Goal: Task Accomplishment & Management: Manage account settings

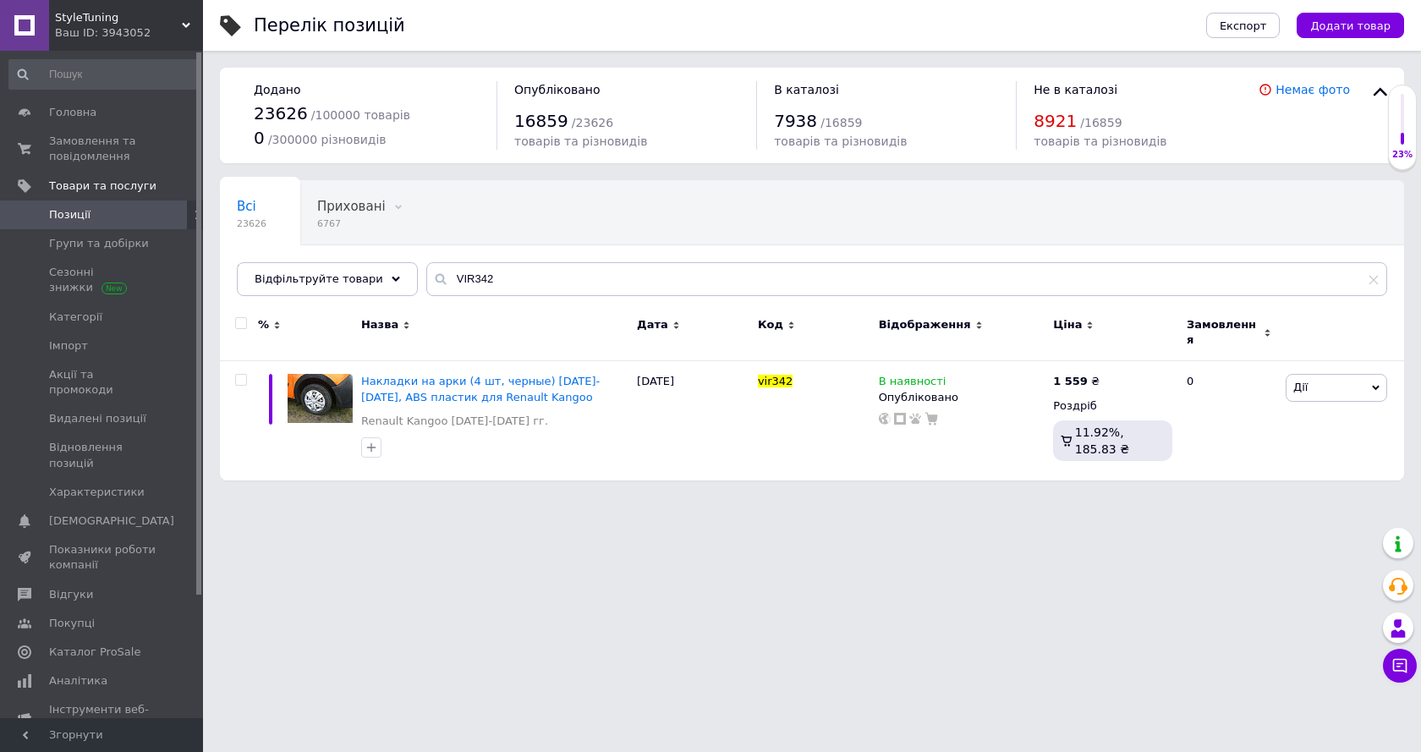
click at [184, 21] on icon at bounding box center [186, 25] width 8 height 8
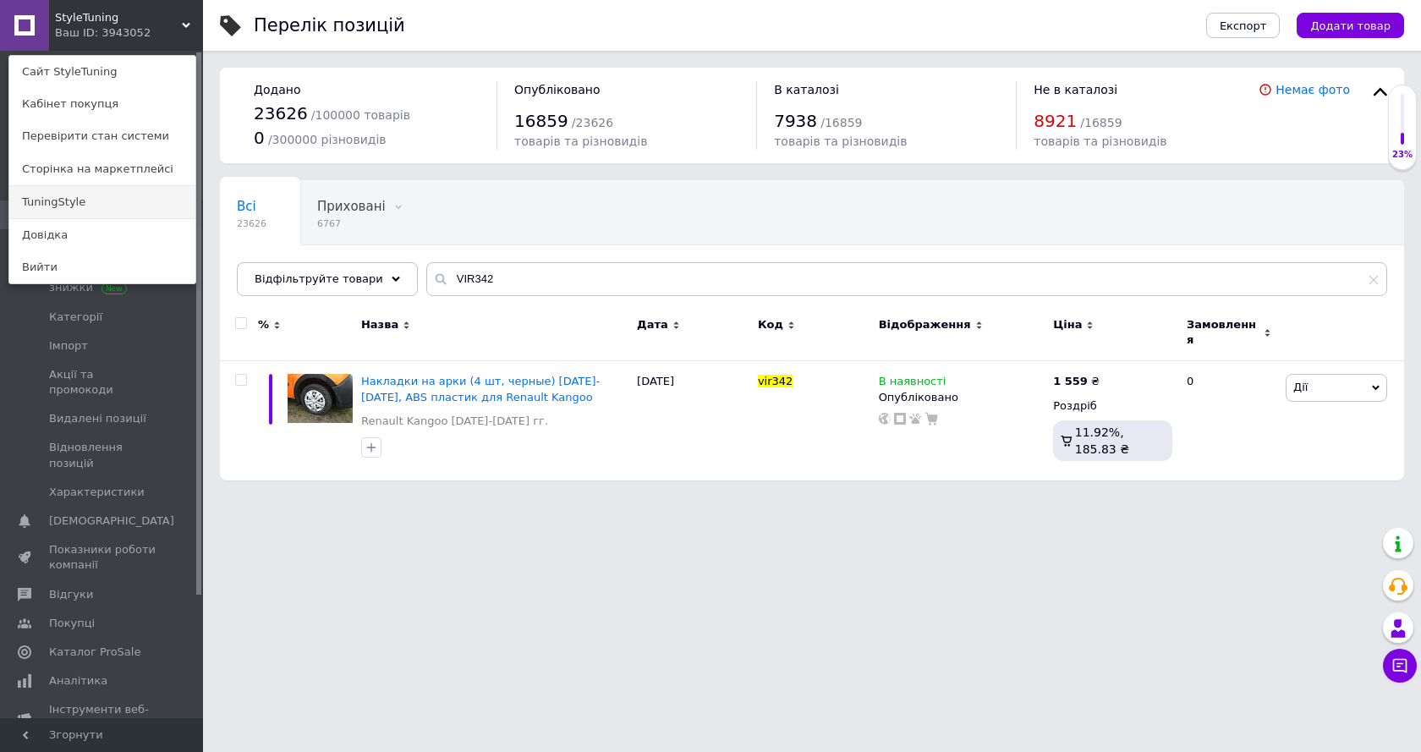
click at [60, 200] on link "TuningStyle" at bounding box center [102, 202] width 186 height 32
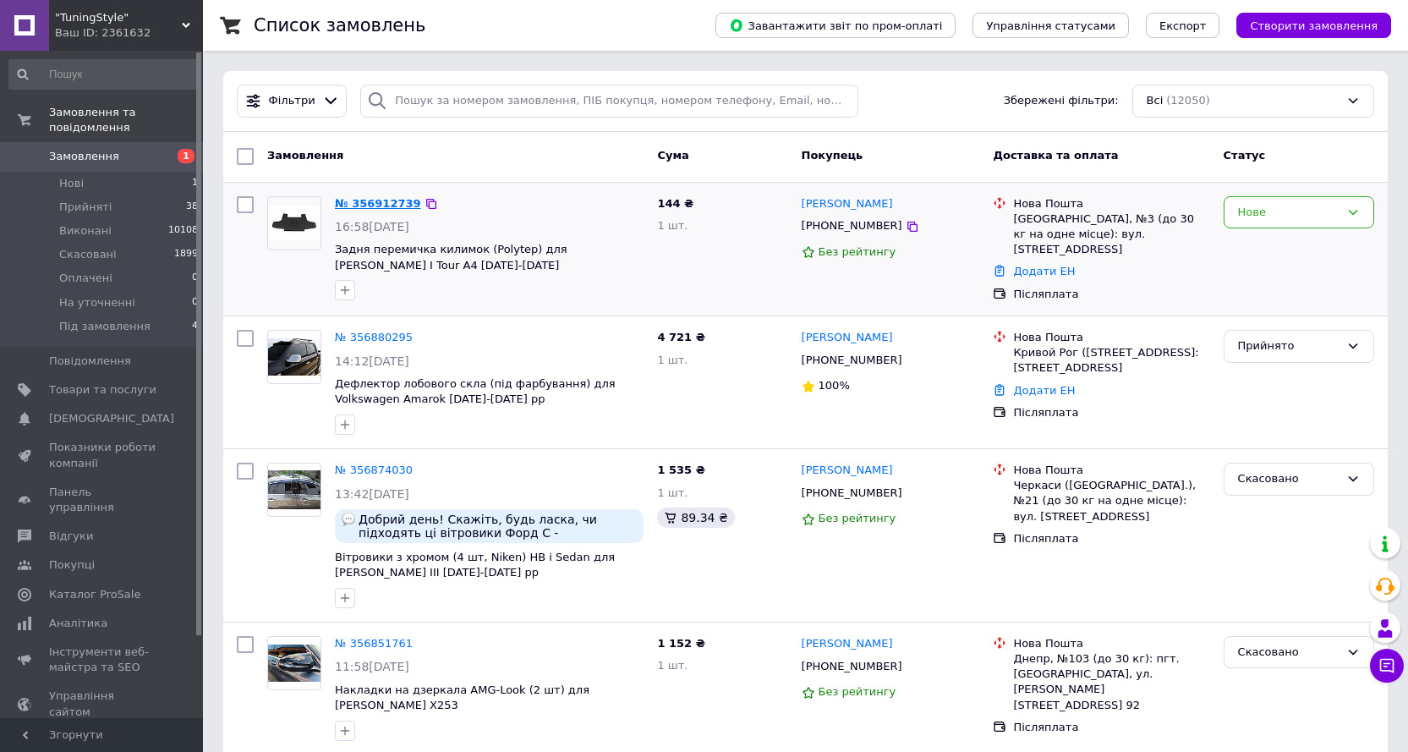
click at [382, 203] on link "№ 356912739" at bounding box center [378, 203] width 86 height 13
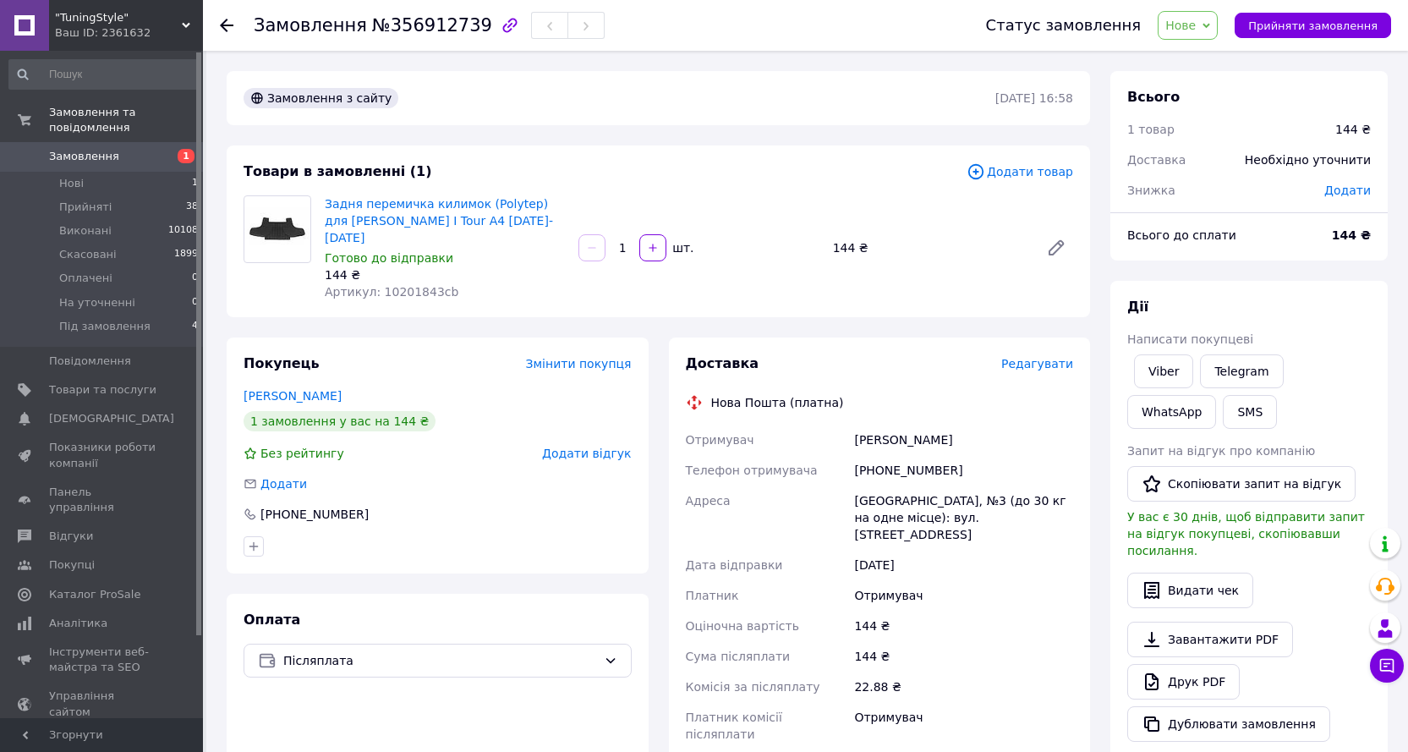
click at [403, 285] on span "Артикул: 10201843cb" at bounding box center [392, 292] width 134 height 14
copy span "10201843cb"
click at [1170, 370] on link "Viber" at bounding box center [1163, 371] width 59 height 34
click at [397, 208] on link "Задня перемичка килимок (Polytep) для Skoda Octavia I Tour A4 1996-2010" at bounding box center [439, 220] width 228 height 47
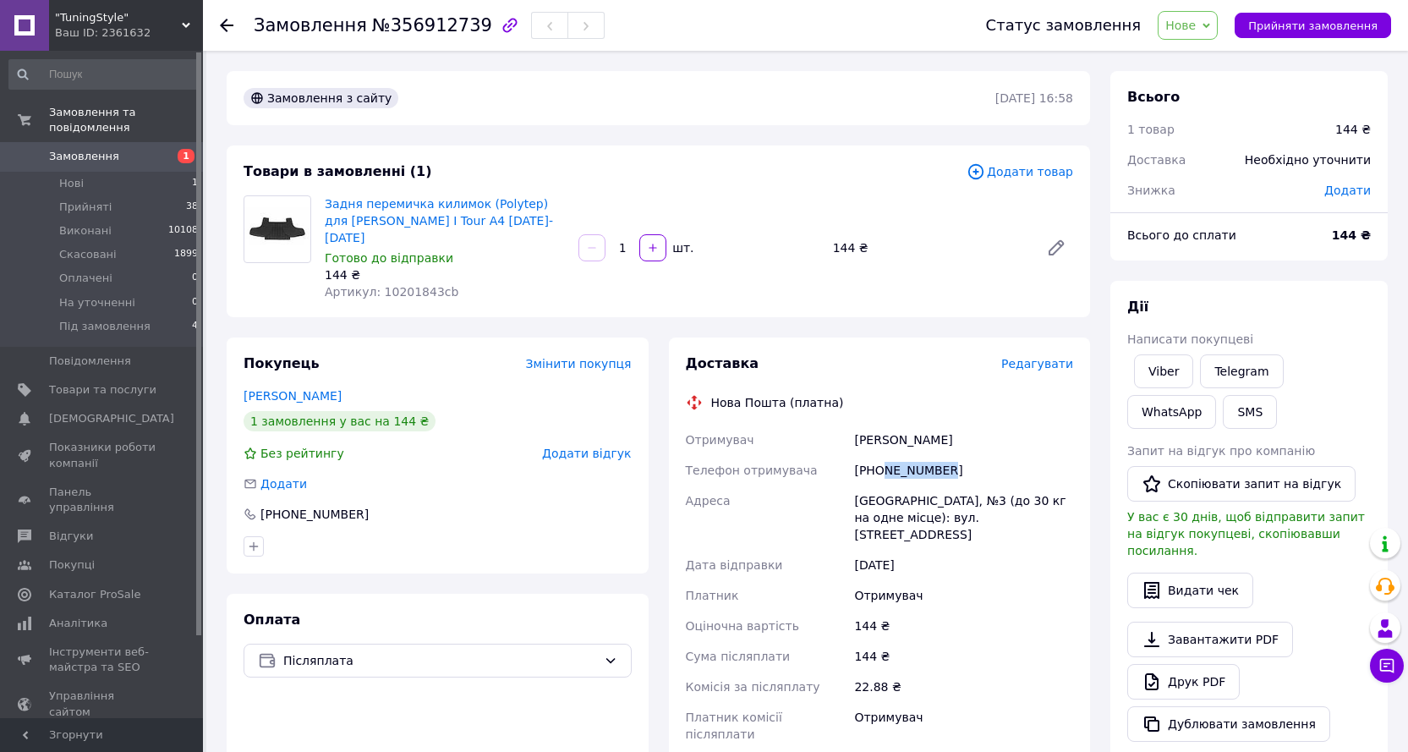
drag, startPoint x: 959, startPoint y: 448, endPoint x: 882, endPoint y: 450, distance: 77.0
click at [882, 455] on div "+380678265247" at bounding box center [964, 470] width 226 height 30
copy div "678265247"
drag, startPoint x: 978, startPoint y: 424, endPoint x: 859, endPoint y: 425, distance: 119.3
click at [852, 425] on div "Нєжинський Адріан" at bounding box center [964, 440] width 226 height 30
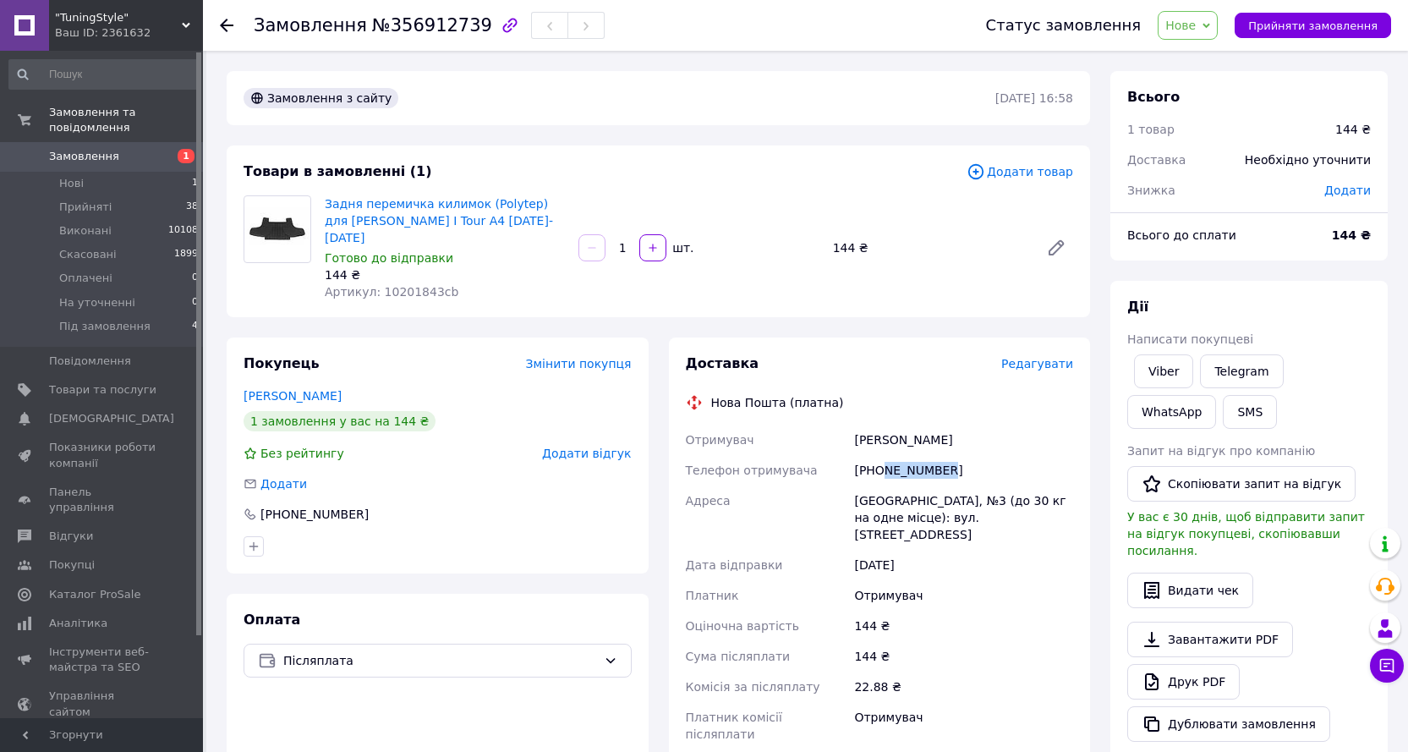
copy div "Нєжинський Адріан"
drag, startPoint x: 855, startPoint y: 482, endPoint x: 983, endPoint y: 482, distance: 127.7
click at [983, 486] on div "Кам'янець-Подільський, №3 (до 30 кг на одне місце): вул. Нігинське шосе, 25а" at bounding box center [964, 518] width 226 height 64
copy div "Кам'янець-Подільський"
click at [98, 149] on span "Замовлення" at bounding box center [84, 156] width 70 height 15
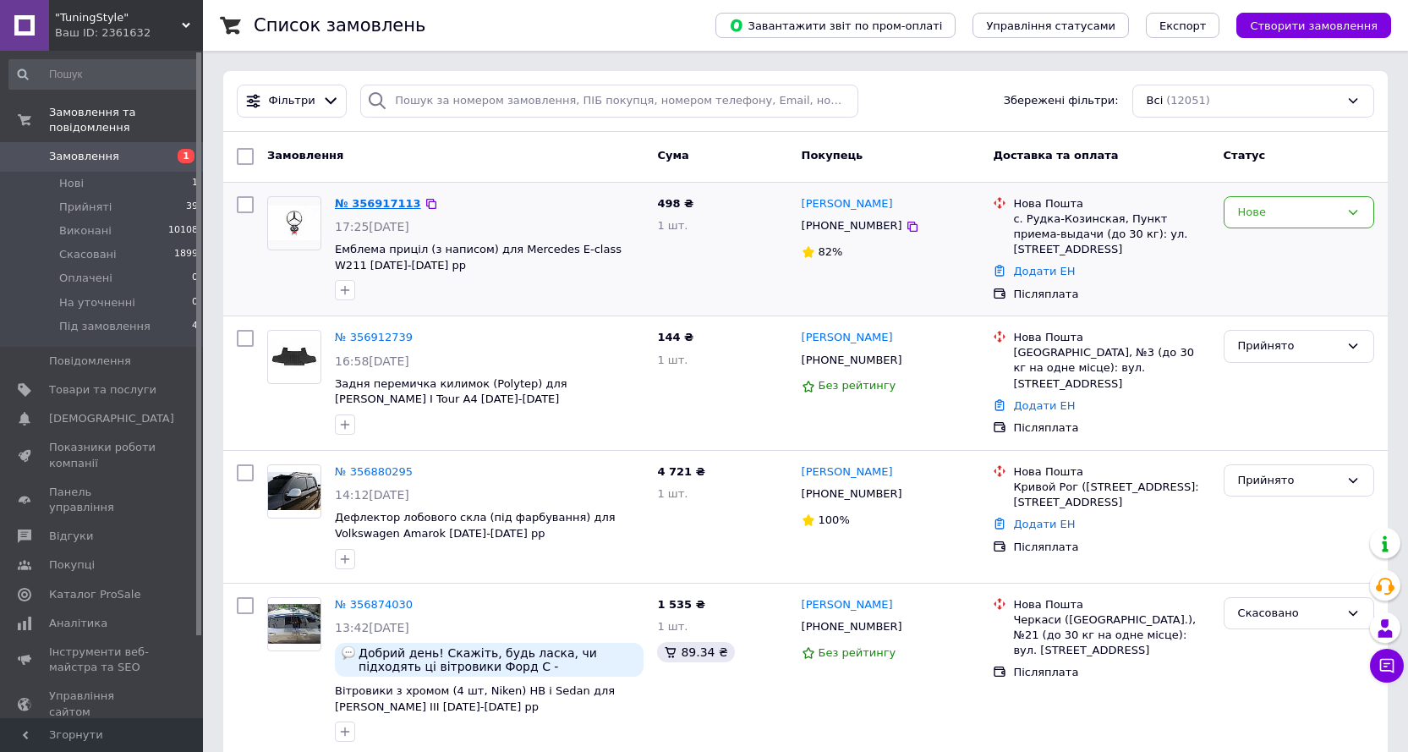
click at [374, 197] on link "№ 356917113" at bounding box center [378, 203] width 86 height 13
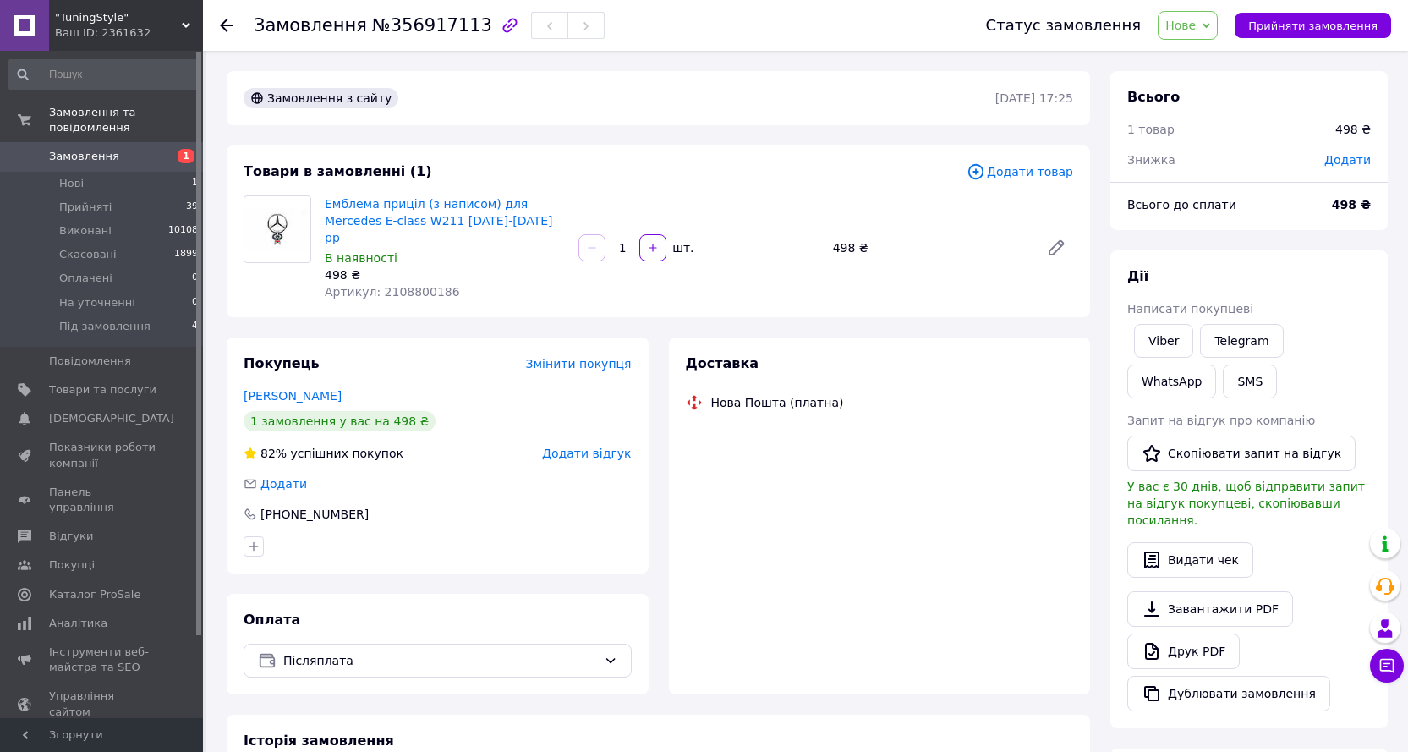
click at [402, 285] on span "Артикул: 2108800186" at bounding box center [392, 292] width 135 height 14
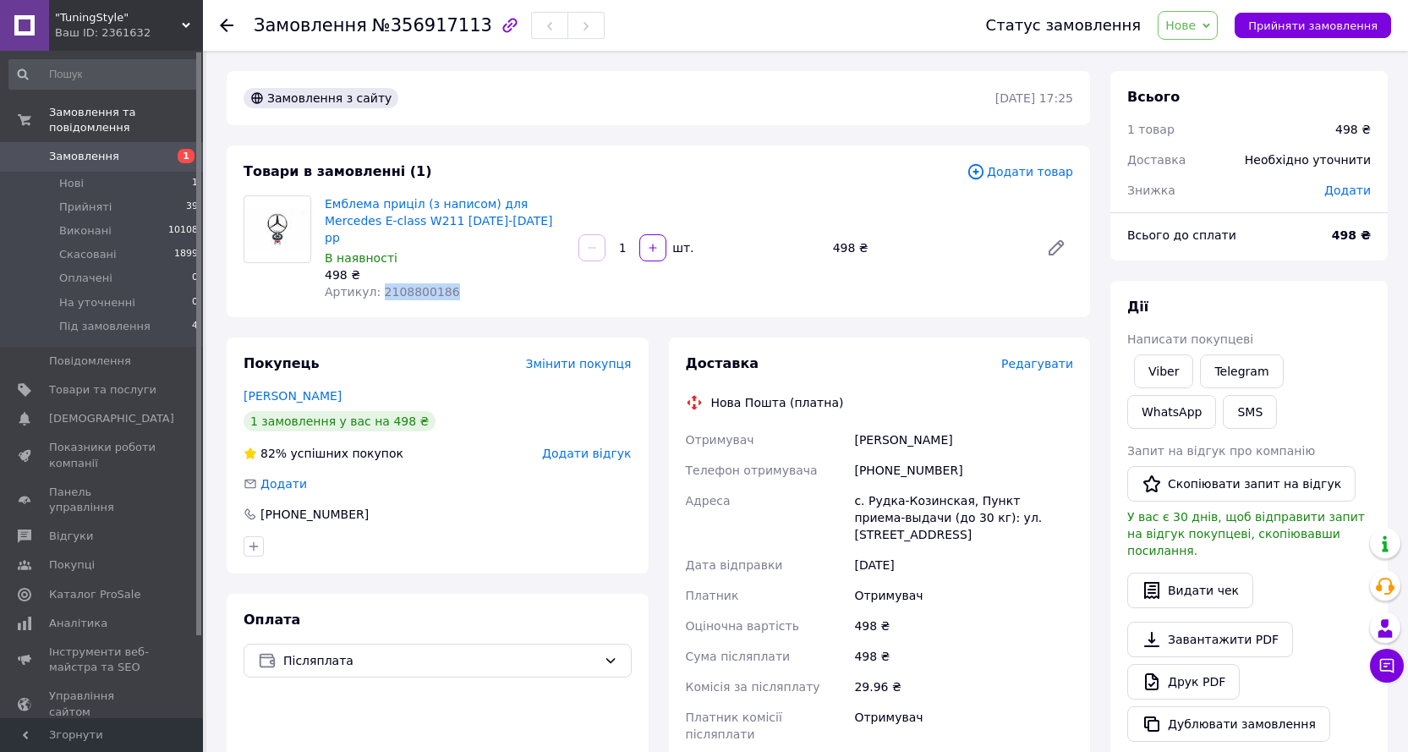
copy span "2108800186"
click at [1168, 370] on link "Viber" at bounding box center [1163, 371] width 59 height 34
click at [450, 213] on link "Емблема приціл (з написом) для Mercedes E-сlass W211 2002-2009 рр" at bounding box center [439, 220] width 228 height 47
drag, startPoint x: 947, startPoint y: 449, endPoint x: 883, endPoint y: 451, distance: 64.3
click at [883, 455] on div "+380686919589" at bounding box center [964, 470] width 226 height 30
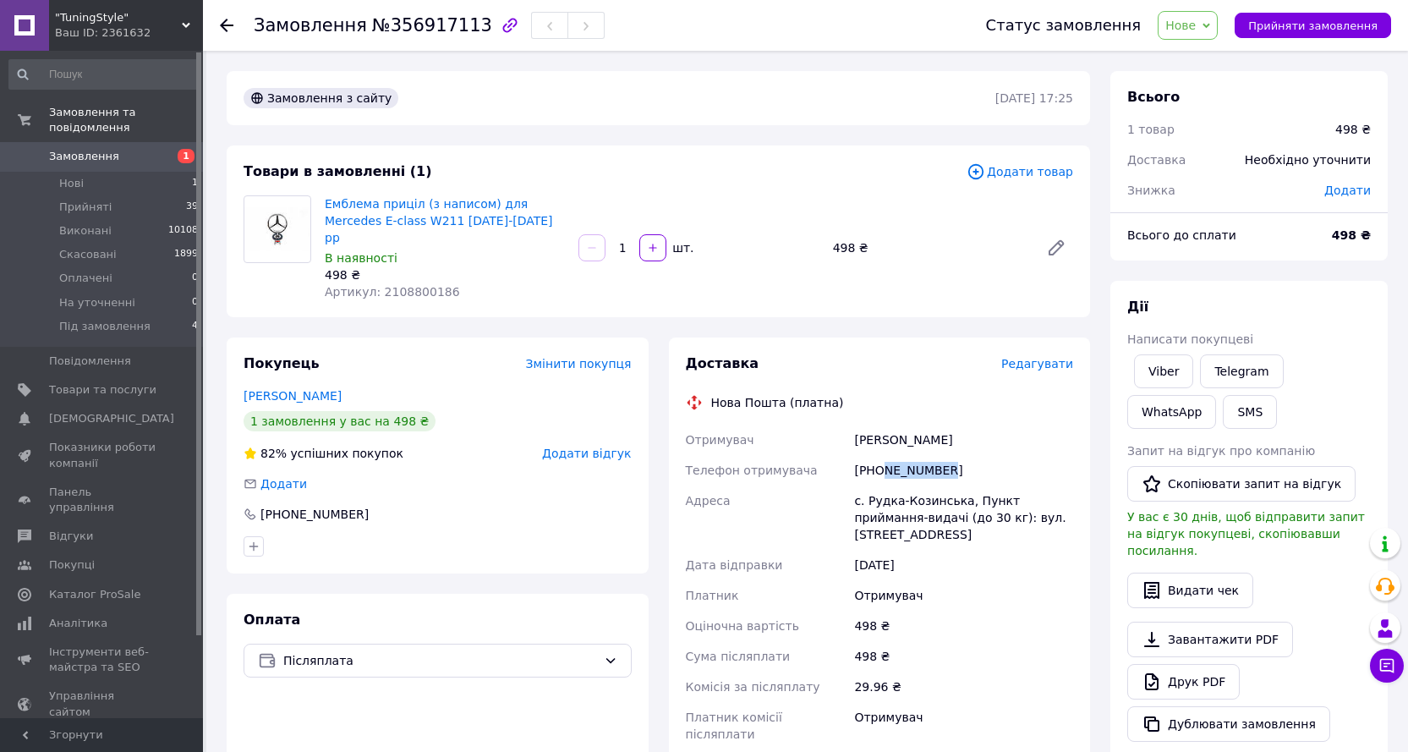
copy div "686919589"
drag, startPoint x: 953, startPoint y: 420, endPoint x: 870, endPoint y: 420, distance: 82.9
click at [852, 425] on div "Пилипчук Вова" at bounding box center [964, 440] width 226 height 30
copy div "Пилипчук Вова"
drag, startPoint x: 956, startPoint y: 482, endPoint x: 865, endPoint y: 480, distance: 90.5
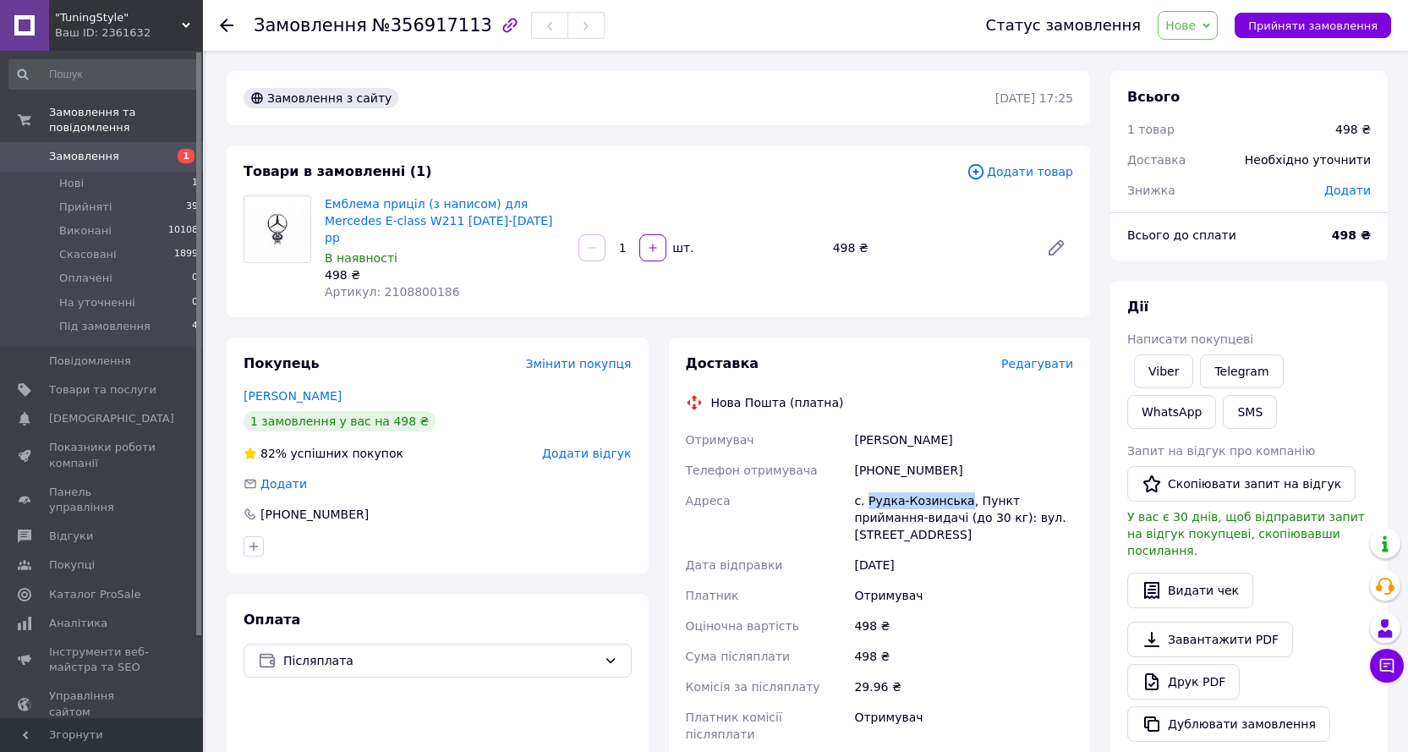
click at [865, 486] on div "с. Рудка-Козинська, Пункт приймання-видачі (до 30 кг): вул. Центральна, 20-Б" at bounding box center [964, 518] width 226 height 64
copy div "Рудка-Козинська"
click at [107, 172] on li "Нові 1" at bounding box center [104, 184] width 208 height 24
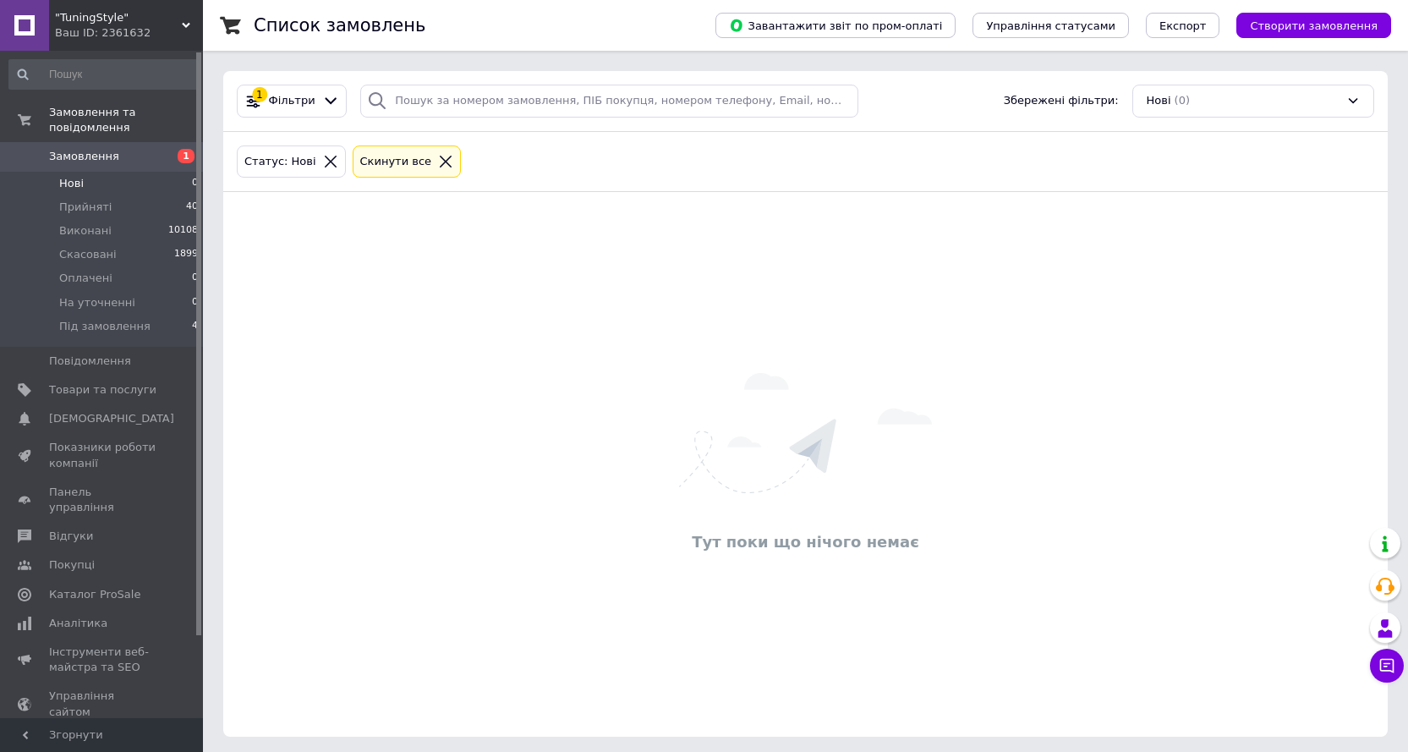
click at [135, 149] on span "Замовлення" at bounding box center [102, 156] width 107 height 15
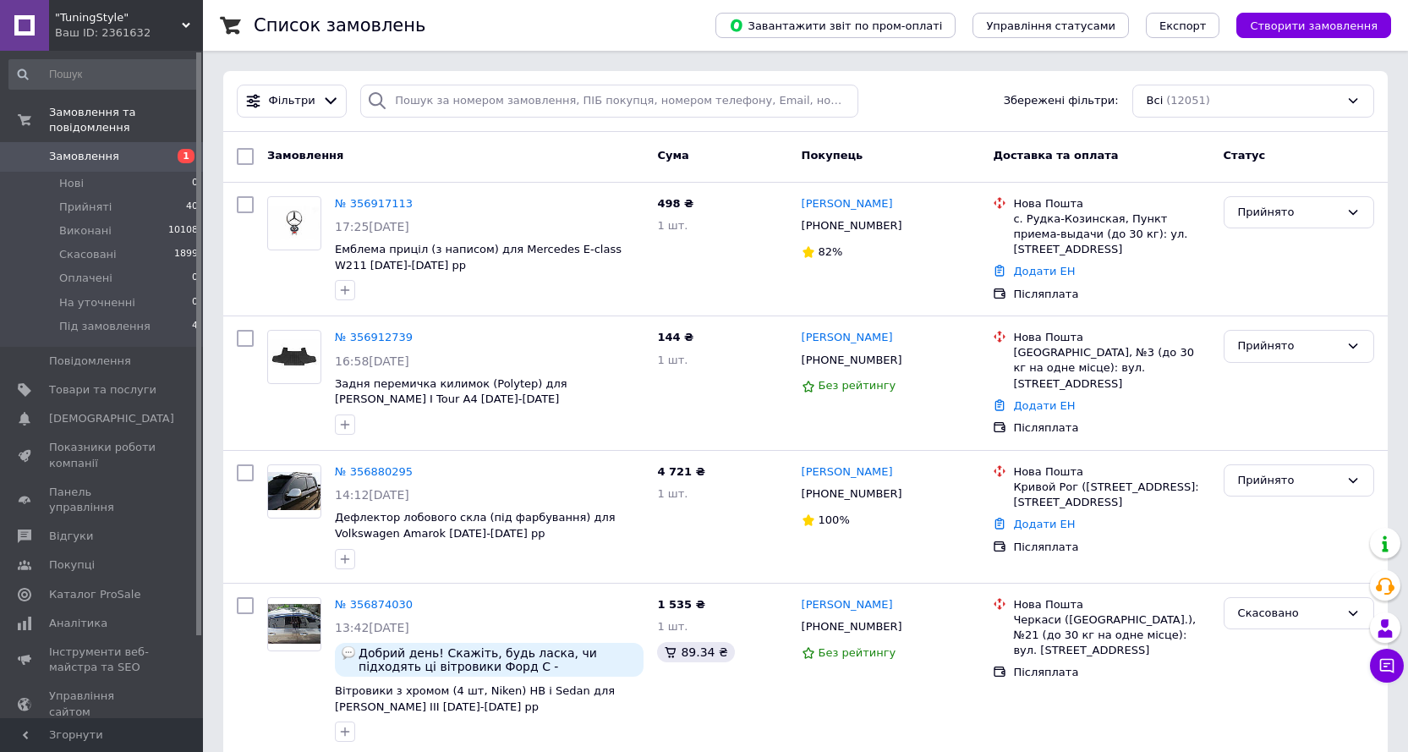
click at [87, 149] on span "Замовлення" at bounding box center [84, 156] width 70 height 15
click at [134, 149] on span "Замовлення" at bounding box center [102, 156] width 107 height 15
click at [187, 17] on div ""TuningStyle" Ваш ID: 2361632" at bounding box center [126, 25] width 154 height 51
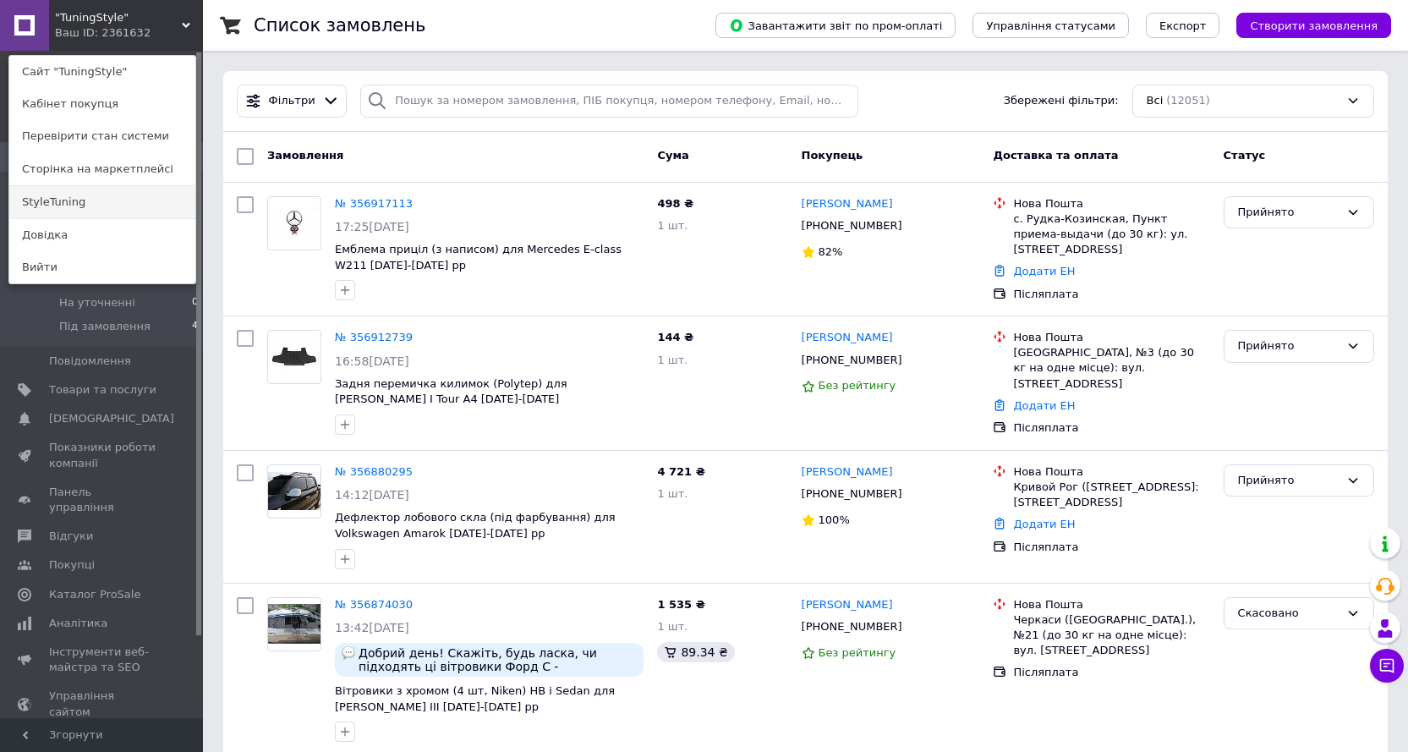
click at [64, 201] on link "StyleTuning" at bounding box center [102, 202] width 186 height 32
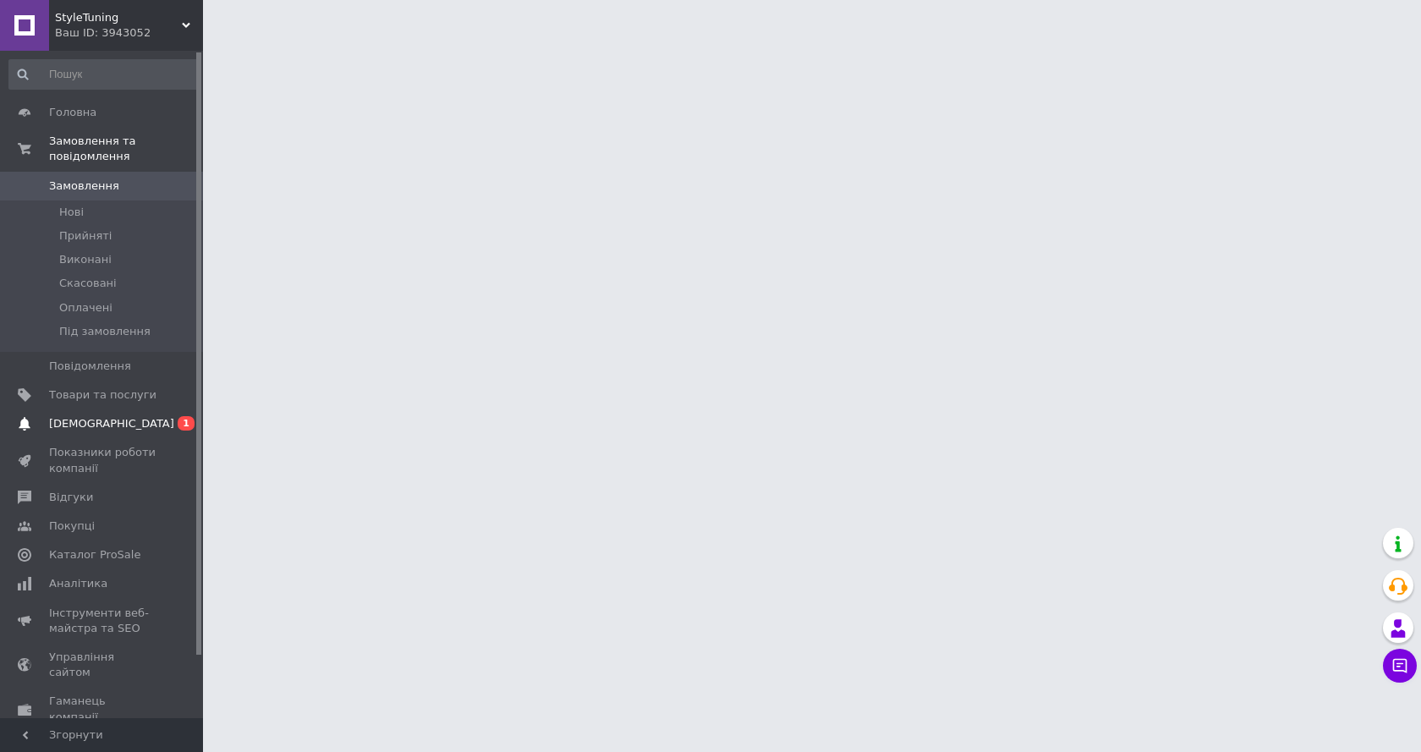
click at [114, 416] on span "[DEMOGRAPHIC_DATA]" at bounding box center [102, 423] width 107 height 15
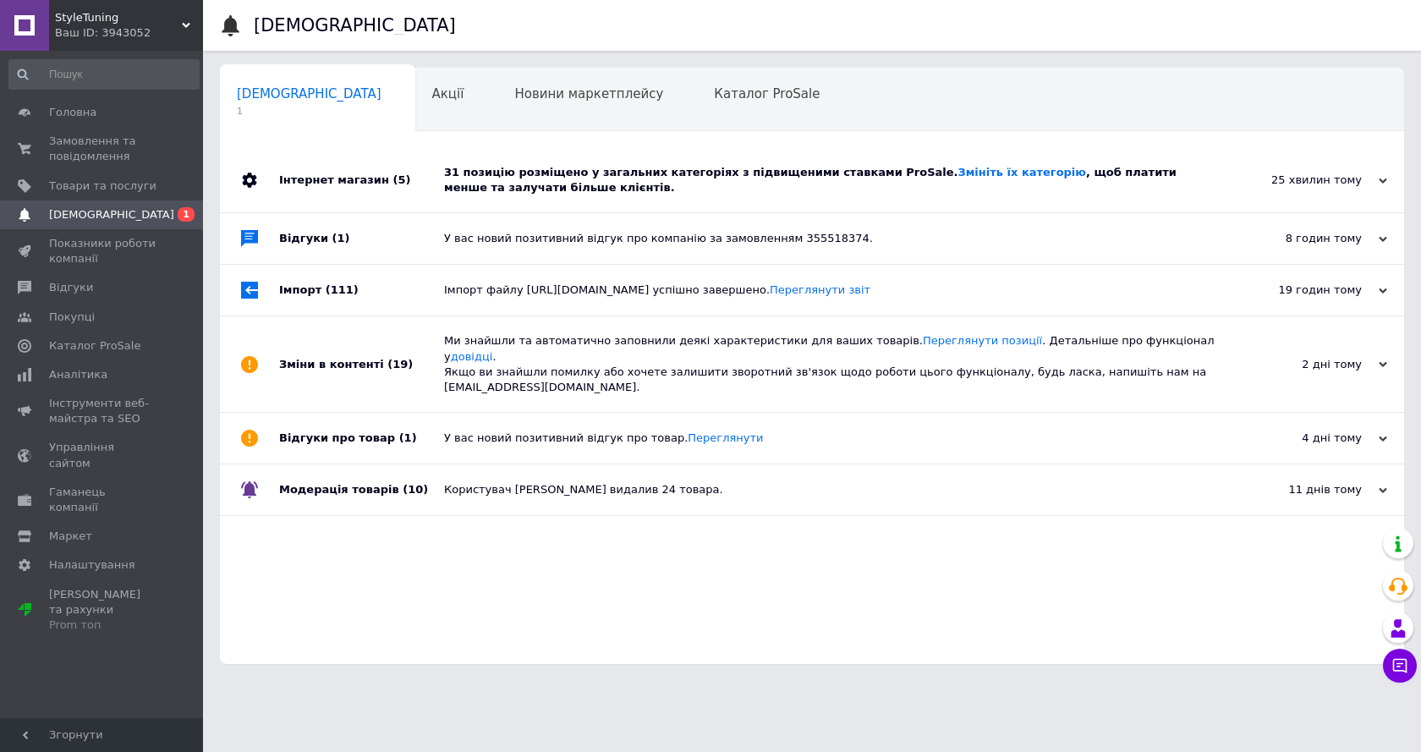
click at [582, 197] on div "31 позицію розміщено у загальних категоріях з підвищеними ставками ProSale. Змі…" at bounding box center [831, 180] width 774 height 64
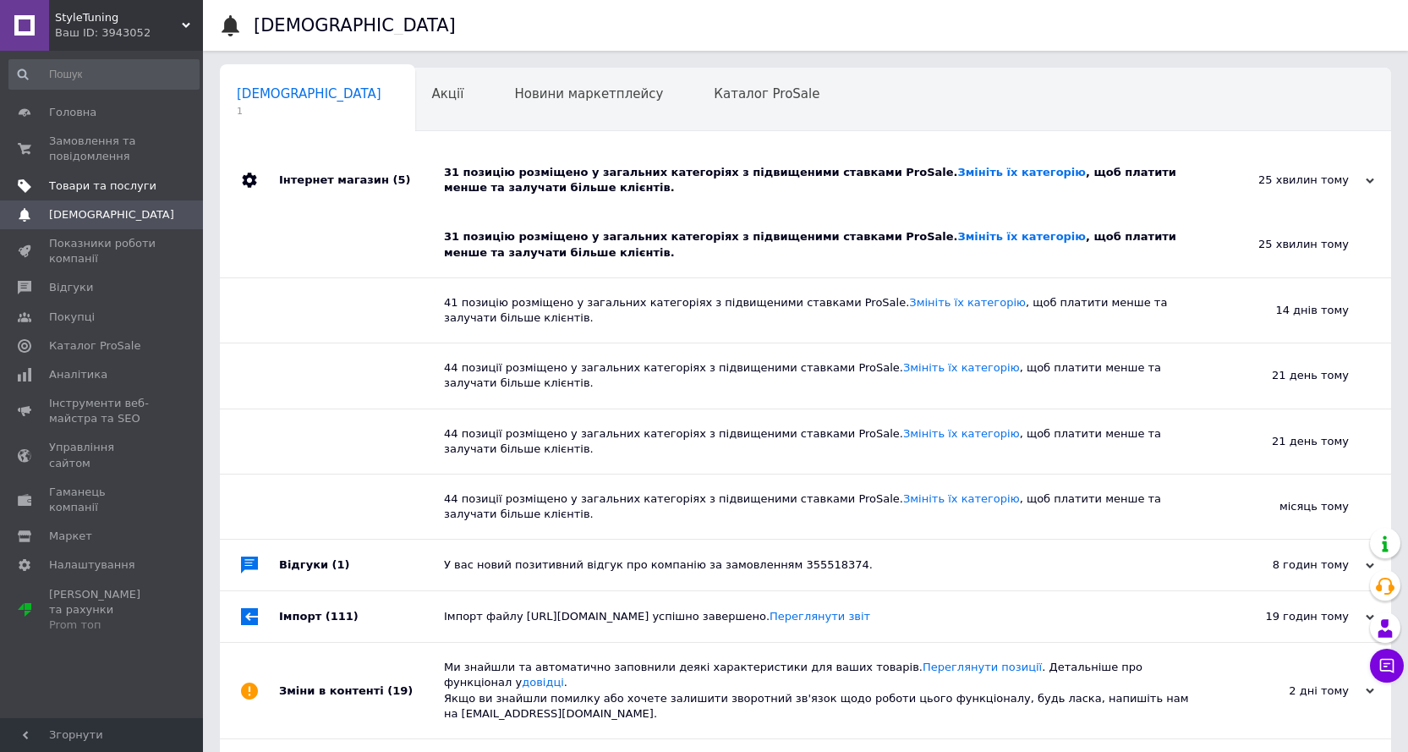
click at [102, 181] on span "Товари та послуги" at bounding box center [102, 185] width 107 height 15
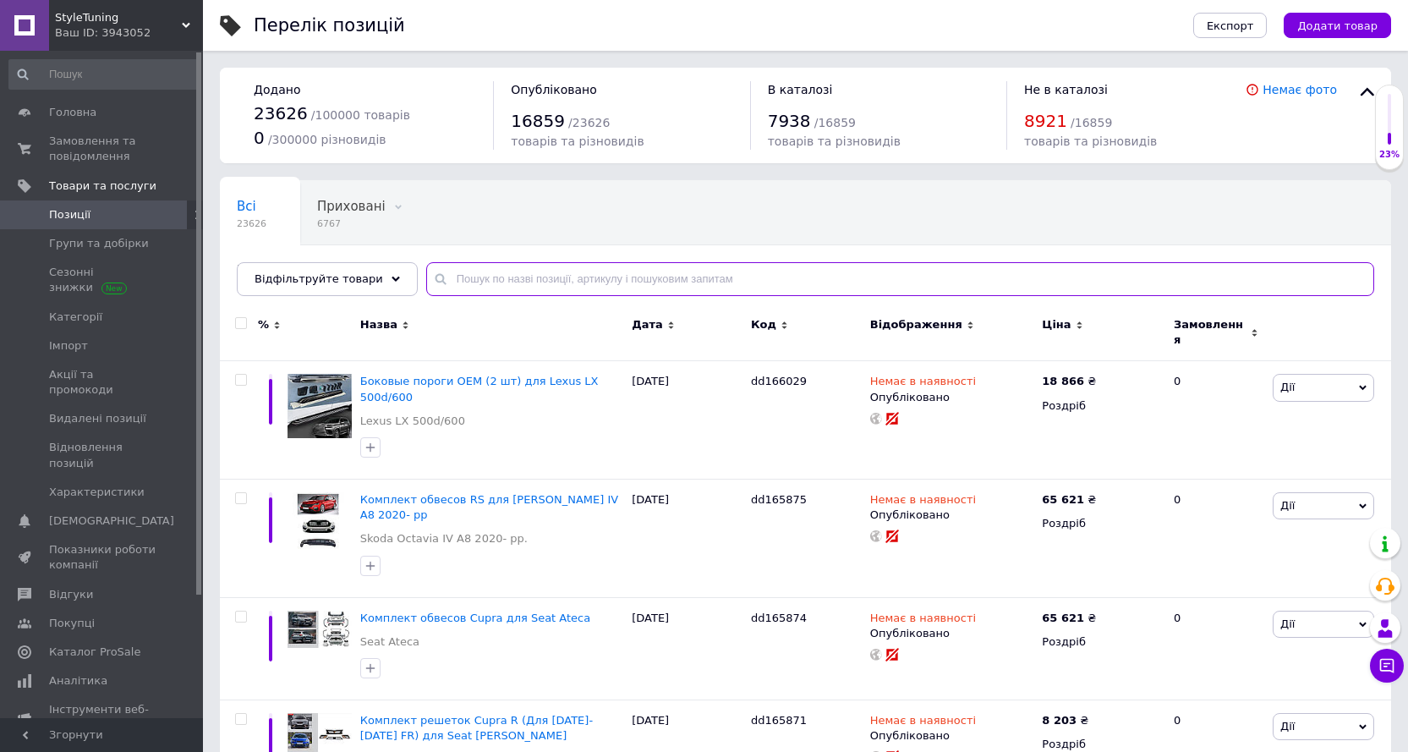
click at [457, 281] on input "text" at bounding box center [900, 279] width 948 height 34
paste input "DD50484"
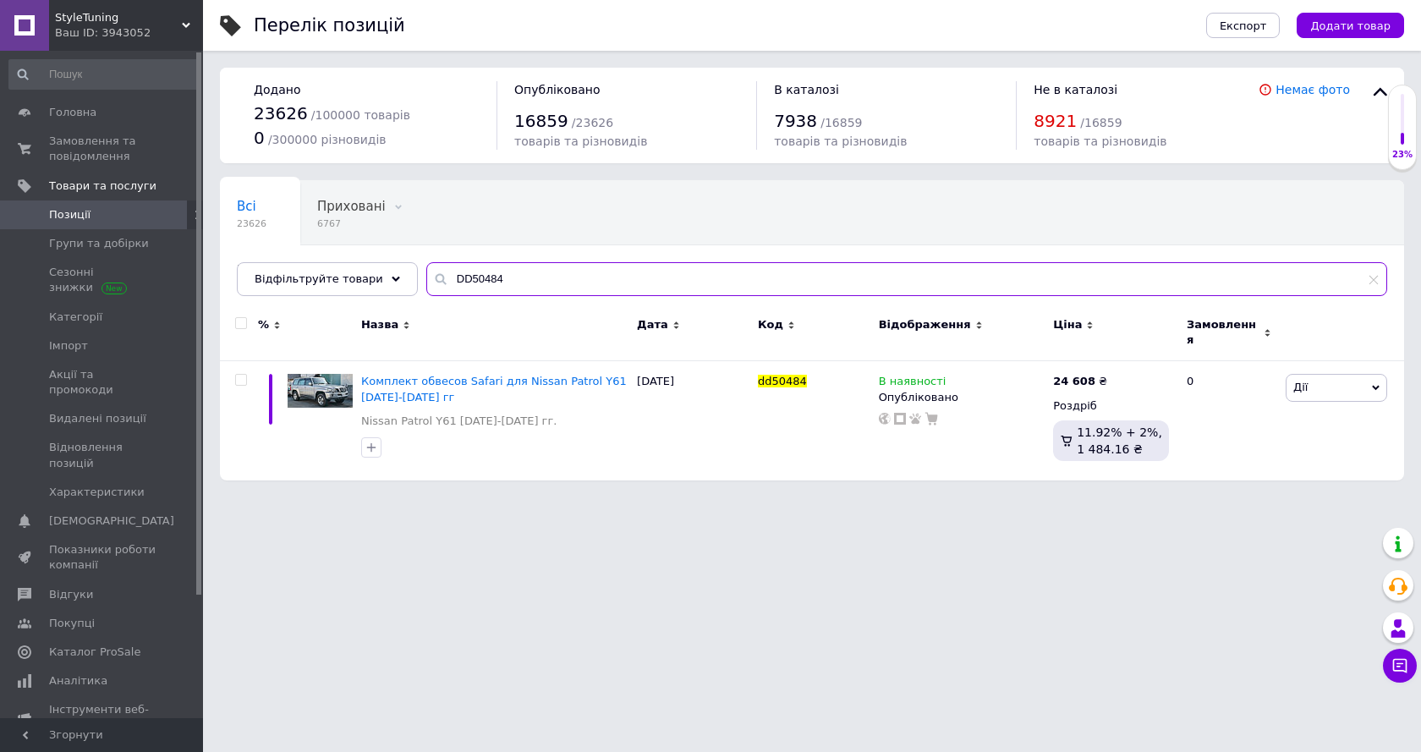
type input "DD50484"
click at [1375, 280] on use at bounding box center [1373, 279] width 9 height 9
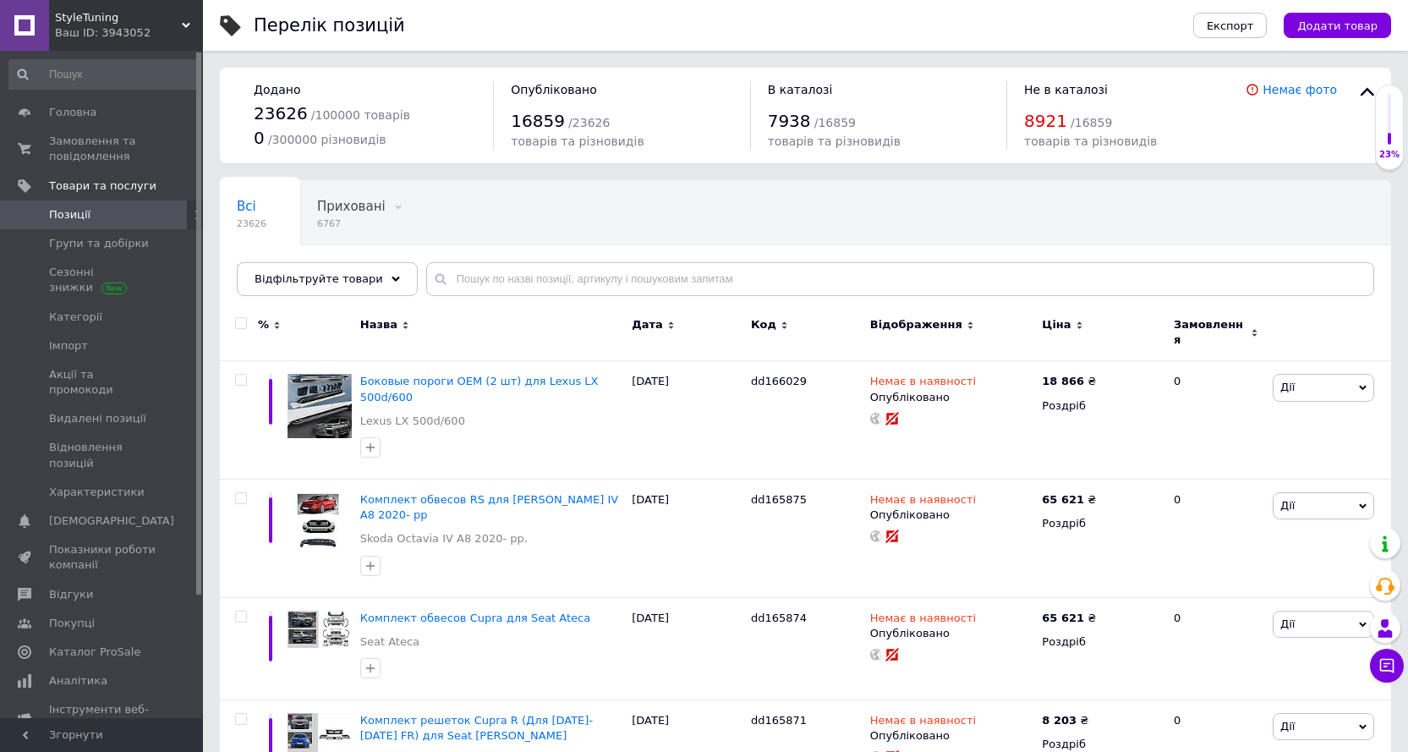
click at [80, 217] on span "Позиції" at bounding box center [69, 214] width 41 height 15
click at [179, 18] on span "StyleTuning" at bounding box center [118, 17] width 127 height 15
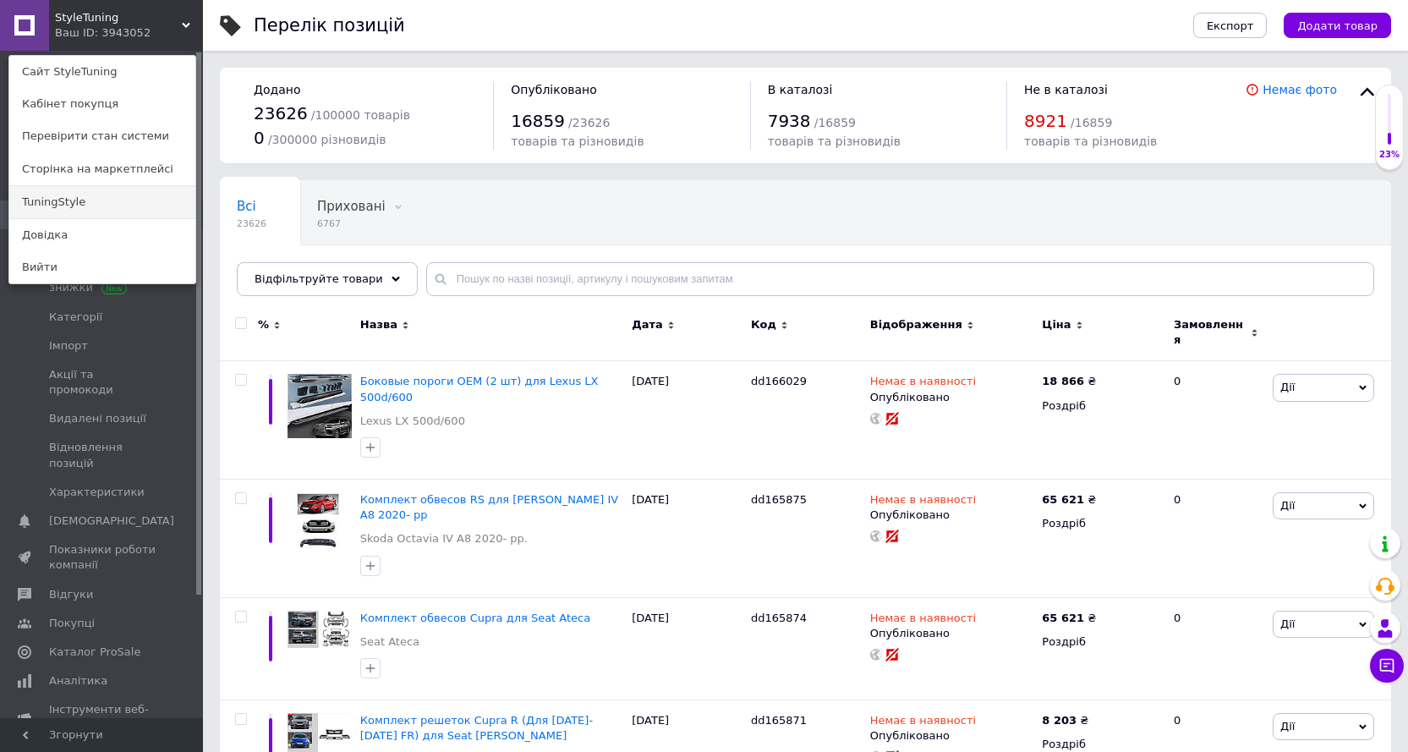
click at [41, 202] on link "TuningStyle" at bounding box center [102, 202] width 186 height 32
